Goal: Task Accomplishment & Management: Use online tool/utility

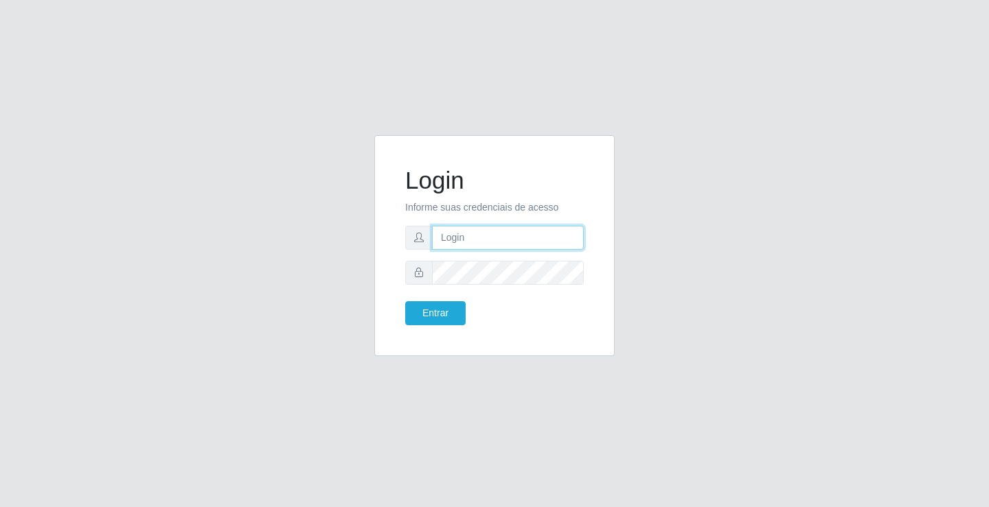
click at [544, 240] on input "text" at bounding box center [508, 238] width 152 height 24
type input "[PERSON_NAME]"
click at [405, 301] on button "Entrar" at bounding box center [435, 313] width 60 height 24
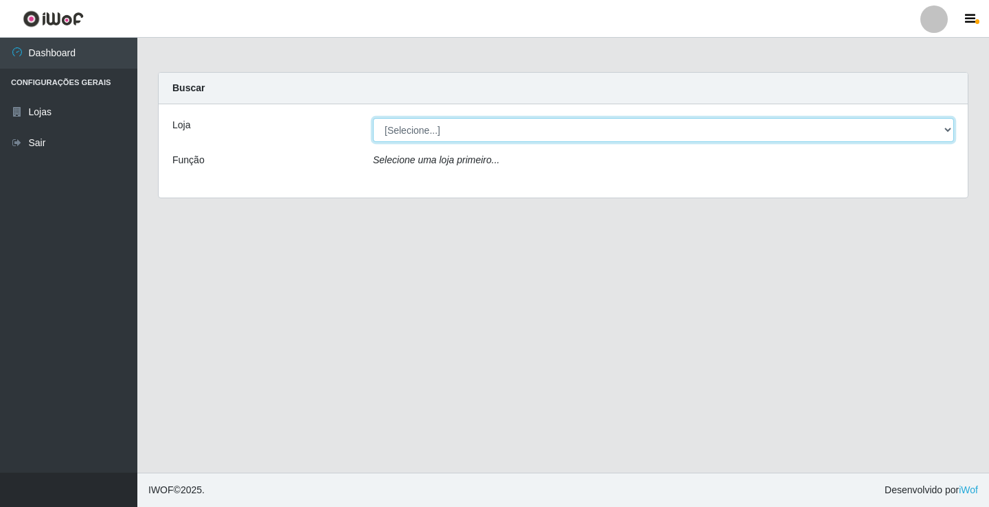
click at [450, 133] on select "[Selecione...] Ideal - Conceição" at bounding box center [663, 130] width 581 height 24
select select "231"
click at [373, 118] on select "[Selecione...] Ideal - Conceição" at bounding box center [663, 130] width 581 height 24
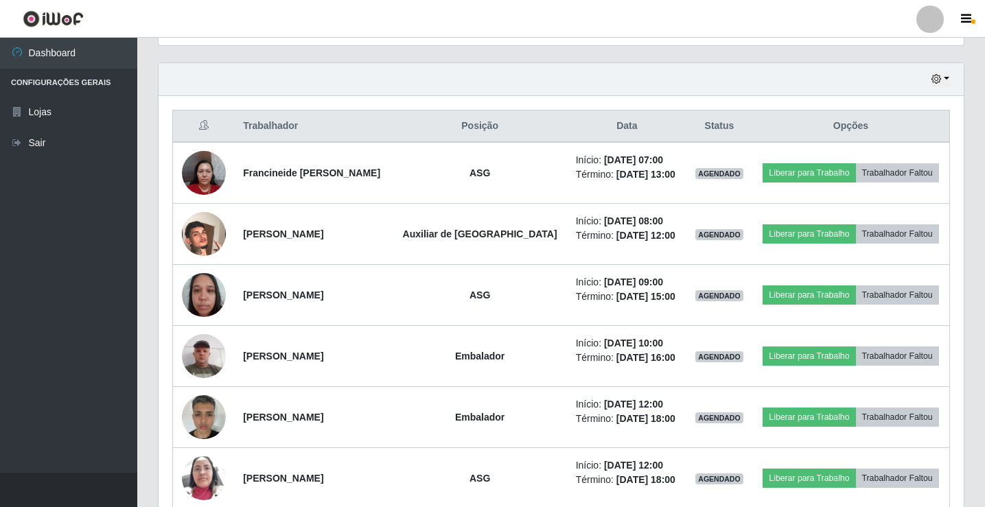
scroll to position [481, 0]
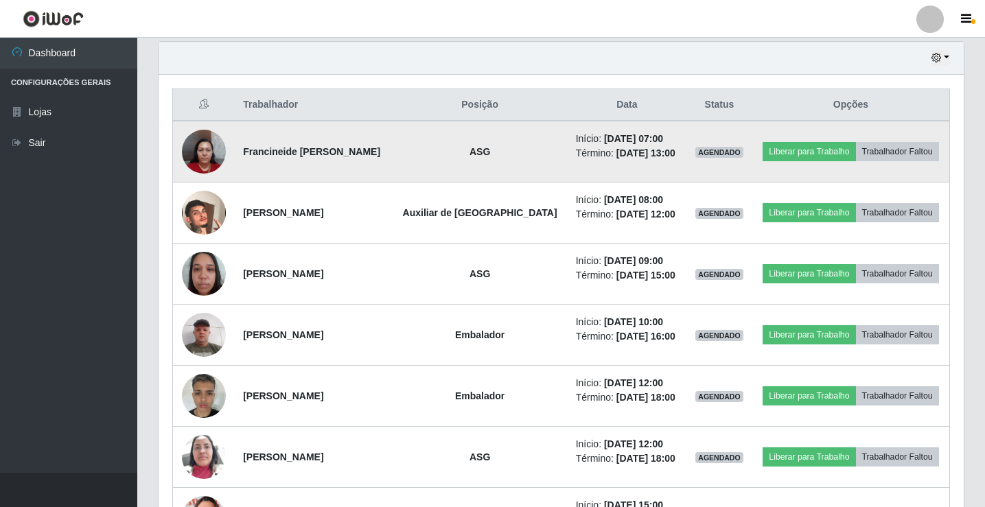
click at [201, 148] on img at bounding box center [204, 151] width 44 height 58
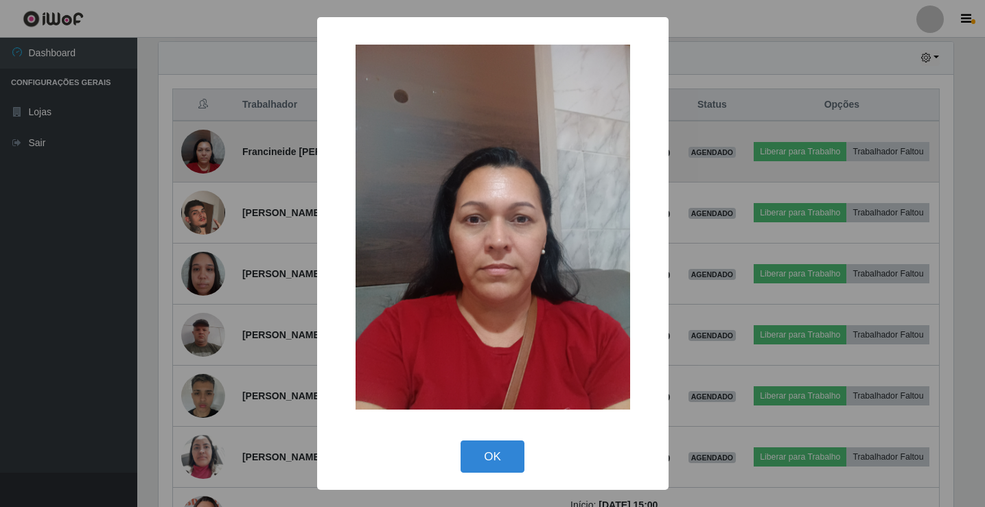
scroll to position [285, 799]
click at [201, 148] on div "× OK Cancel" at bounding box center [494, 253] width 989 height 507
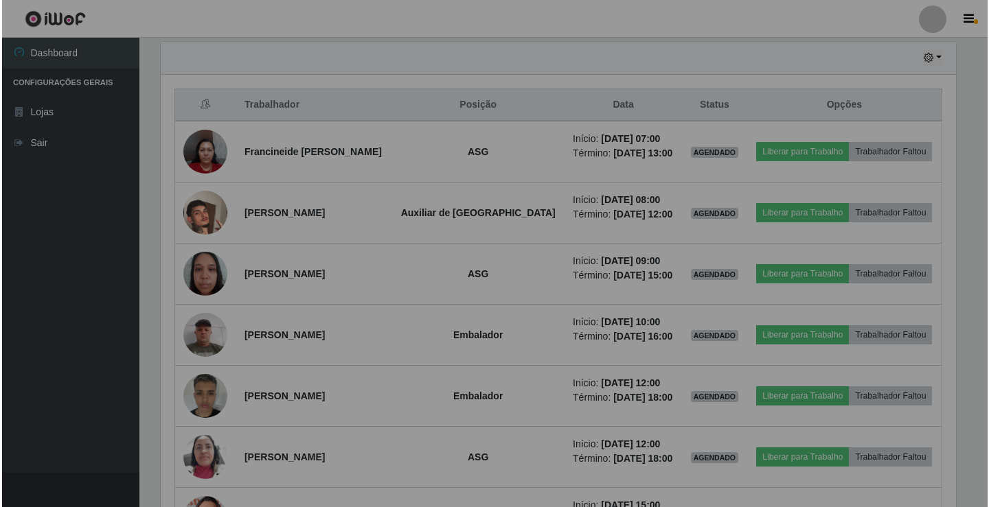
scroll to position [285, 805]
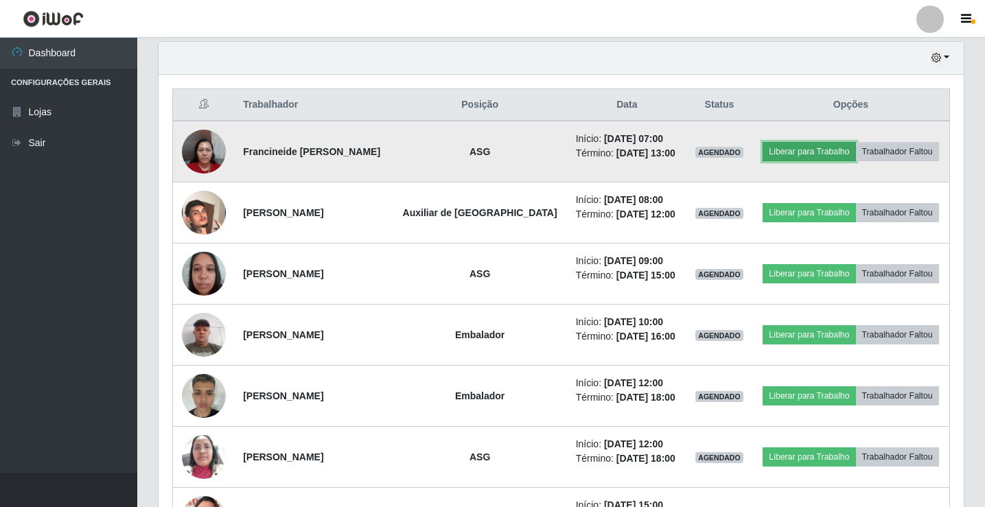
click at [782, 155] on button "Liberar para Trabalho" at bounding box center [809, 151] width 93 height 19
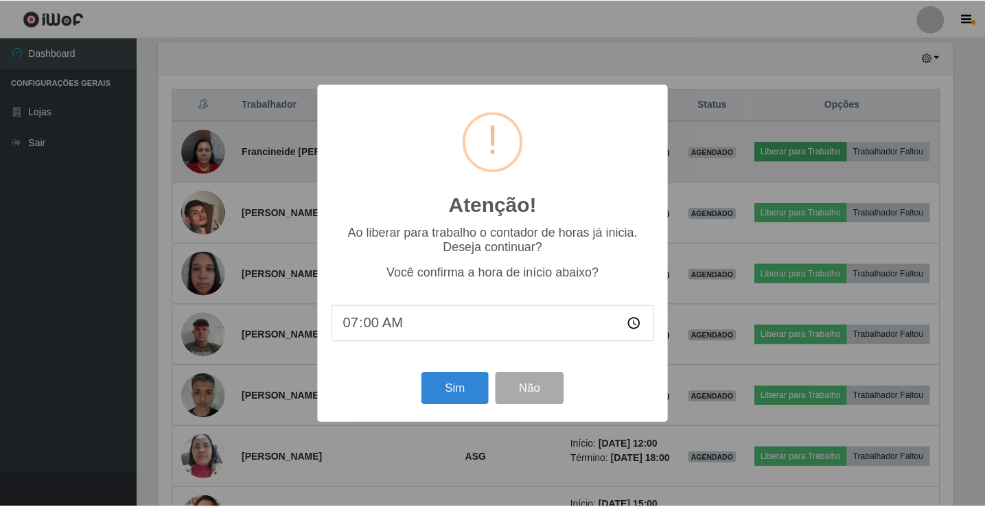
scroll to position [285, 799]
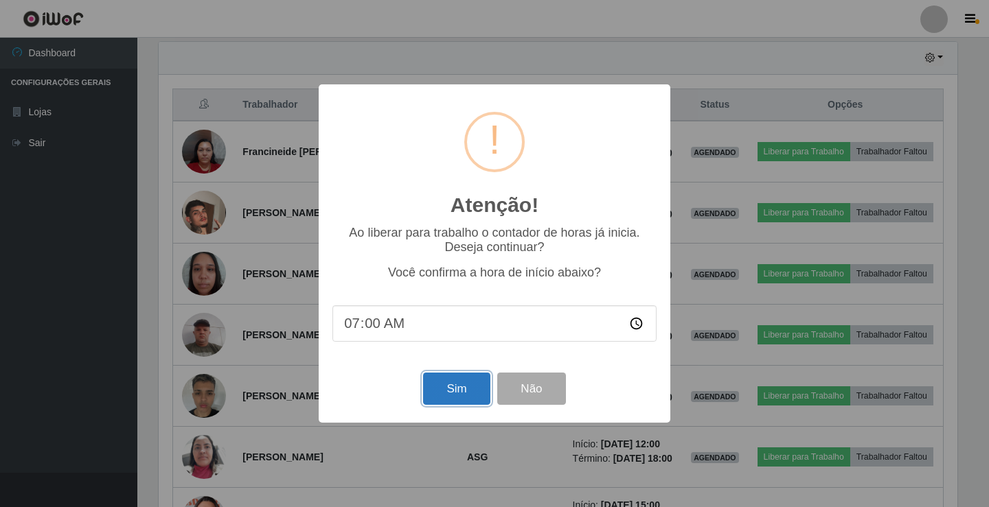
click at [437, 395] on button "Sim" at bounding box center [456, 389] width 67 height 32
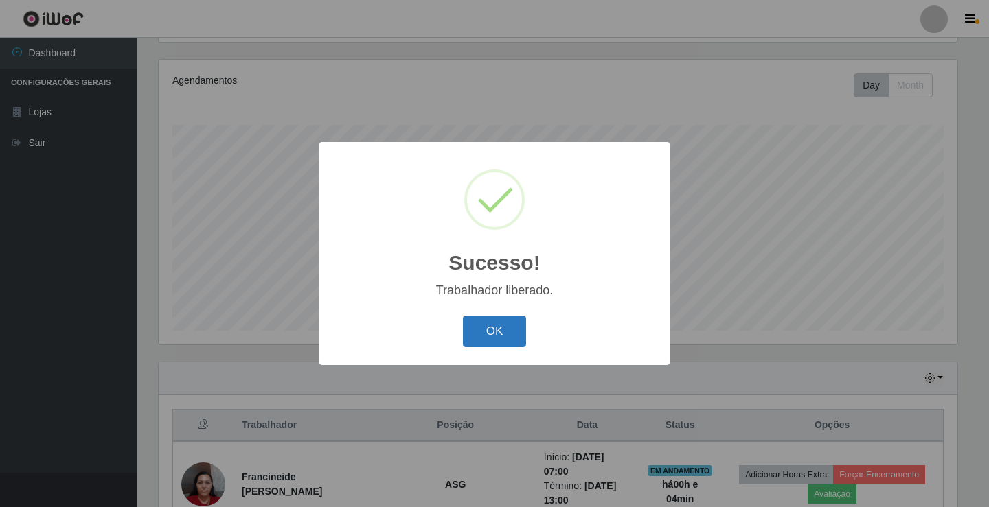
click at [502, 333] on button "OK" at bounding box center [495, 332] width 64 height 32
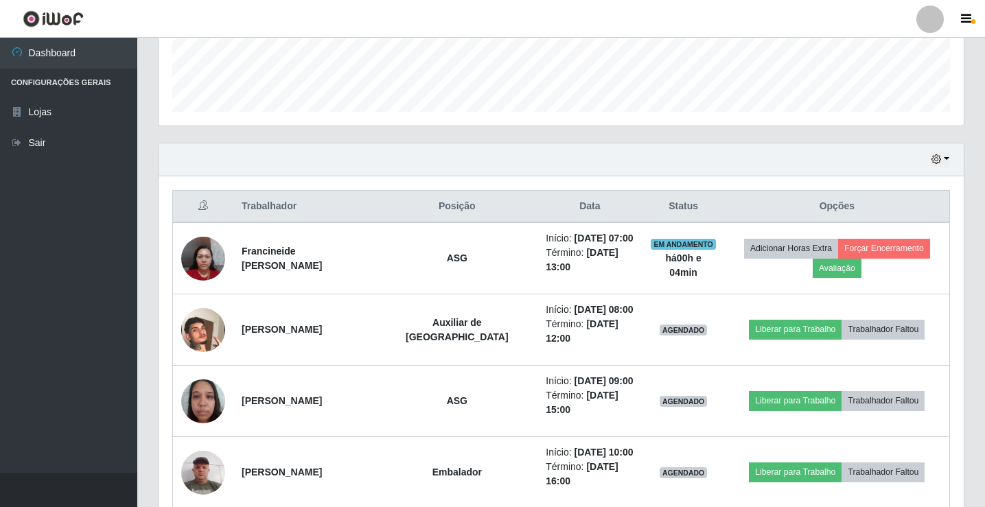
scroll to position [435, 0]
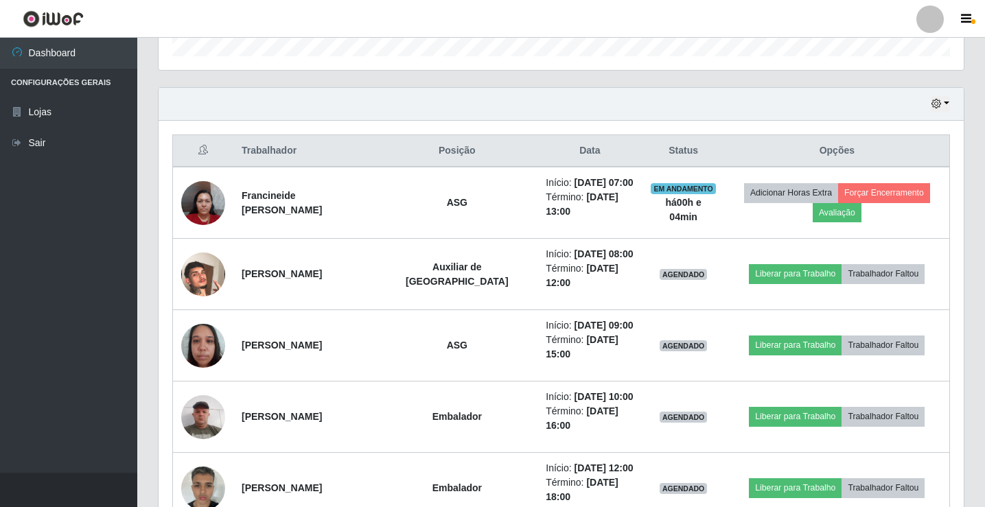
click at [938, 22] on div at bounding box center [930, 18] width 27 height 27
click at [891, 112] on button "Sair" at bounding box center [904, 107] width 124 height 28
